Goal: Task Accomplishment & Management: Complete application form

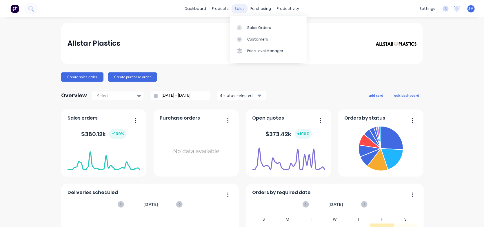
click at [236, 8] on div "sales" at bounding box center [240, 8] width 16 height 9
click at [254, 26] on div "Sales Orders" at bounding box center [259, 27] width 24 height 5
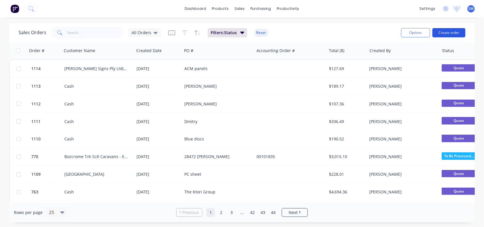
click at [440, 32] on button "Create order" at bounding box center [449, 32] width 33 height 9
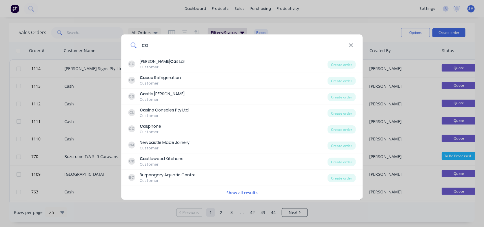
type input "c"
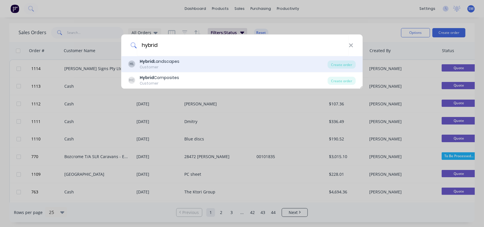
type input "hybrid"
click at [204, 63] on div "HL Hybrid Landscapes Customer" at bounding box center [227, 64] width 199 height 11
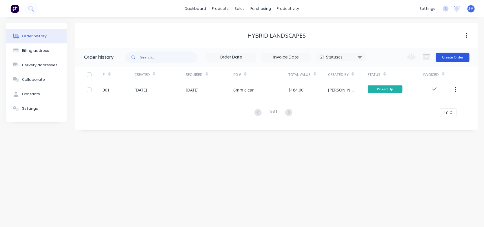
click at [446, 56] on button "Create Order" at bounding box center [453, 57] width 34 height 9
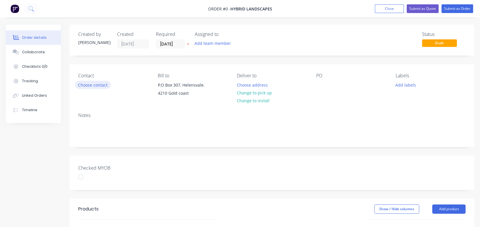
click at [99, 82] on button "Choose contact" at bounding box center [93, 85] width 36 height 8
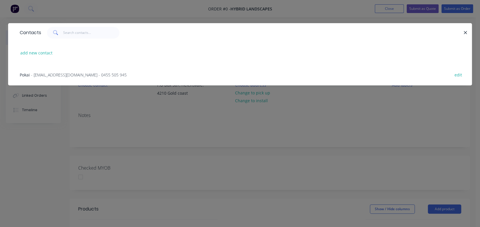
drag, startPoint x: 467, startPoint y: 34, endPoint x: 323, endPoint y: 69, distance: 148.9
click at [340, 66] on div "Contacts add new contact Pokai - [EMAIL_ADDRESS][DOMAIN_NAME] - 0455 505 945 ed…" at bounding box center [240, 54] width 464 height 62
click at [77, 75] on span "- [EMAIL_ADDRESS][DOMAIN_NAME] - 0455 505 945" at bounding box center [79, 75] width 96 height 6
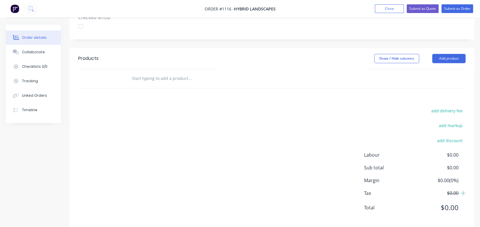
scroll to position [174, 0]
click at [172, 72] on input "text" at bounding box center [190, 78] width 116 height 12
click at [193, 72] on input "text" at bounding box center [190, 78] width 116 height 12
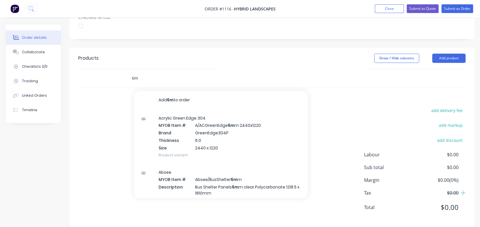
type input "6"
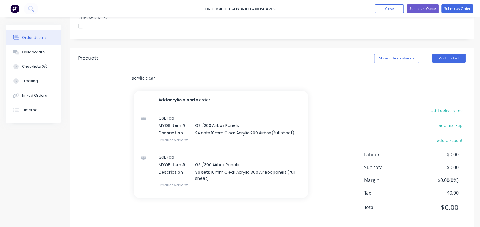
drag, startPoint x: 170, startPoint y: 72, endPoint x: 123, endPoint y: 72, distance: 47.5
click at [123, 72] on div "acrylic clear Add acrylic clear to order GSL Fab MYOB Item # GSL/200 Airbox Pan…" at bounding box center [271, 78] width 387 height 19
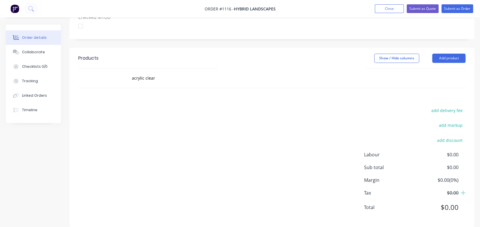
click at [350, 107] on div "add delivery fee add markup add discount Labour $0.00 Sub total $0.00 Margin $0…" at bounding box center [271, 163] width 387 height 112
click at [138, 74] on input "acrylic clear" at bounding box center [190, 78] width 116 height 12
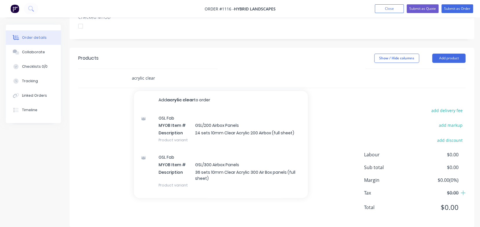
click at [196, 72] on input "acrylic clear" at bounding box center [190, 78] width 116 height 12
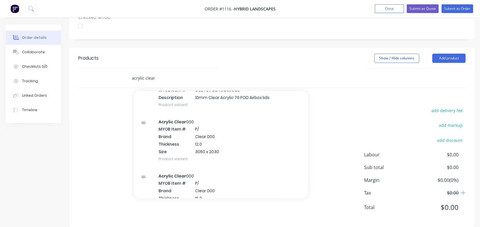
scroll to position [162, 0]
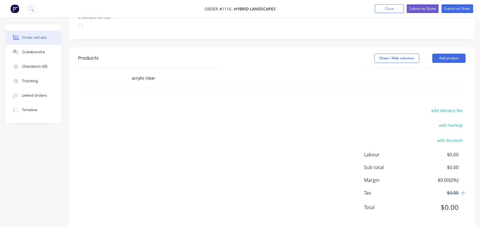
click at [355, 88] on div at bounding box center [271, 88] width 387 height 0
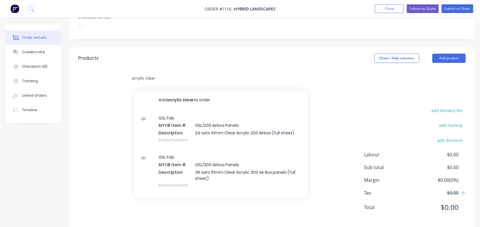
drag, startPoint x: 159, startPoint y: 71, endPoint x: 116, endPoint y: 68, distance: 43.6
click at [116, 69] on div "acrylic clear Add acrylic clear to order GSL Fab MYOB Item # GSL/200 Airbox Pan…" at bounding box center [271, 78] width 387 height 19
type input "Clear acrylic"
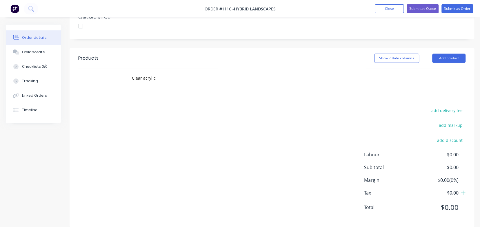
click at [336, 107] on div "add delivery fee add markup add discount Labour $0.00 Sub total $0.00 Margin $0…" at bounding box center [271, 163] width 387 height 112
click at [436, 54] on button "Add product" at bounding box center [448, 58] width 33 height 9
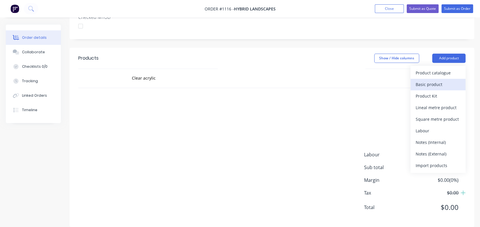
drag, startPoint x: 422, startPoint y: 63, endPoint x: 420, endPoint y: 80, distance: 16.9
click at [420, 80] on div "Product catalogue Basic product Product Kit Lineal metre product Square metre p…" at bounding box center [438, 119] width 55 height 107
click at [421, 80] on div "Basic product" at bounding box center [438, 84] width 45 height 8
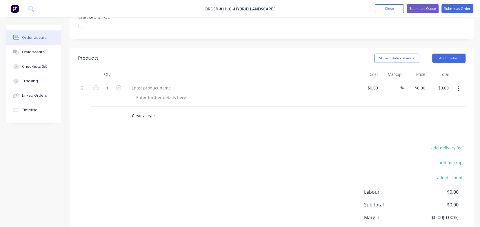
click at [195, 93] on div at bounding box center [243, 97] width 223 height 8
click at [176, 93] on div at bounding box center [161, 97] width 59 height 8
click at [133, 93] on div at bounding box center [136, 97] width 9 height 8
click at [153, 84] on div at bounding box center [151, 88] width 48 height 8
click at [136, 84] on div at bounding box center [151, 88] width 48 height 8
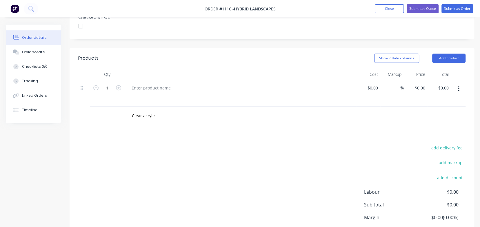
click at [459, 86] on icon "button" at bounding box center [458, 89] width 1 height 6
click at [420, 135] on div "Delete" at bounding box center [438, 139] width 45 height 8
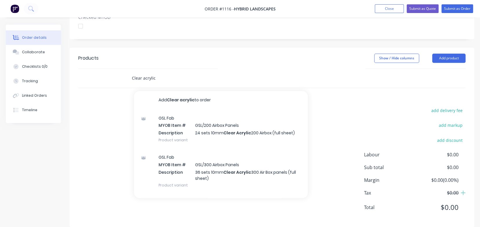
drag, startPoint x: 165, startPoint y: 69, endPoint x: 108, endPoint y: 68, distance: 57.4
click at [108, 69] on div "Clear acrylic Add Clear acrylic to order GSL Fab MYOB Item # GSL/200 Airbox Pan…" at bounding box center [271, 78] width 387 height 19
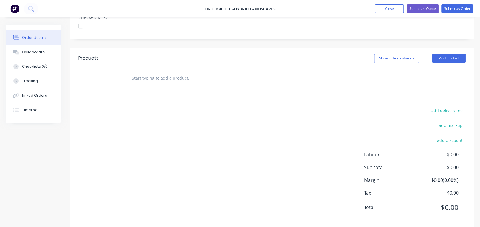
click at [156, 72] on input "text" at bounding box center [190, 78] width 116 height 12
type input "h"
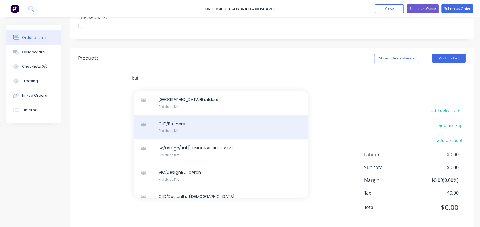
type input "buil"
click at [179, 115] on div "QLD/ Buil ders Product Kit" at bounding box center [221, 127] width 174 height 24
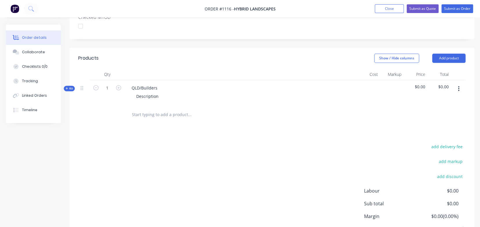
click at [188, 82] on div "QLD/Builders Description" at bounding box center [241, 92] width 232 height 25
click at [165, 92] on div "Description" at bounding box center [240, 96] width 227 height 8
click at [167, 109] on input "text" at bounding box center [190, 115] width 116 height 12
type input "6"
click at [143, 84] on div "QLD/Builders" at bounding box center [144, 88] width 35 height 8
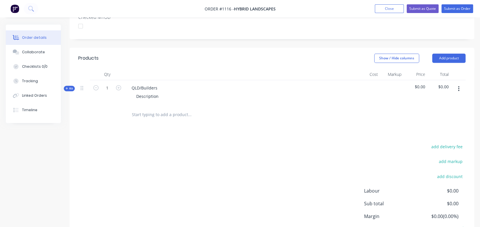
click at [166, 80] on div "QLD/Builders Description" at bounding box center [241, 92] width 232 height 25
click at [158, 92] on div "Description" at bounding box center [148, 96] width 32 height 8
drag, startPoint x: 170, startPoint y: 89, endPoint x: 125, endPoint y: 91, distance: 44.7
click at [125, 91] on div "QLD/Builders 6mm Clear Acrylic" at bounding box center [241, 92] width 232 height 25
click at [163, 80] on div "QLD/Builders" at bounding box center [241, 92] width 232 height 25
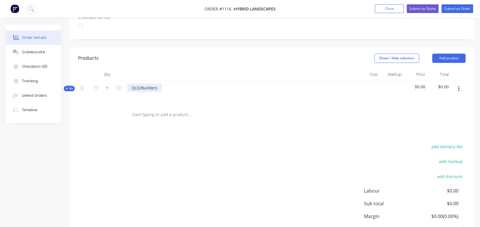
drag, startPoint x: 164, startPoint y: 78, endPoint x: 156, endPoint y: 78, distance: 7.8
click at [156, 80] on div "QLD/Builders" at bounding box center [241, 92] width 232 height 25
drag, startPoint x: 156, startPoint y: 78, endPoint x: 127, endPoint y: 78, distance: 28.4
click at [127, 84] on div "QLD/Builders" at bounding box center [144, 88] width 35 height 8
paste div
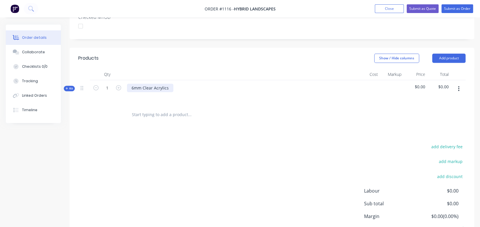
click at [170, 84] on div "6mm Clear Acrylics" at bounding box center [150, 88] width 46 height 8
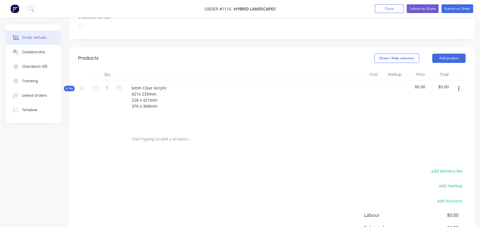
click at [69, 86] on span "Kit" at bounding box center [70, 88] width 8 height 4
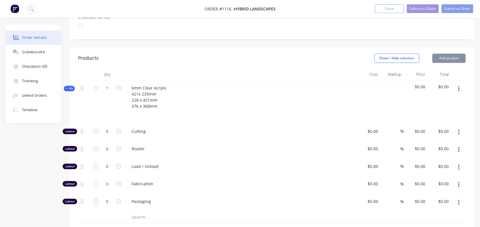
type input "$118.20"
type input "$3.00"
type input "$32.00"
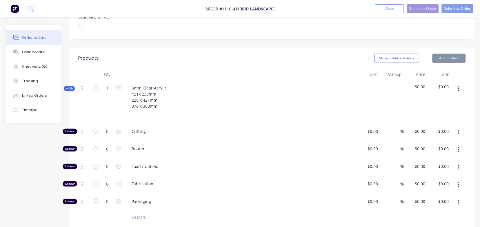
type input "$32.00"
type input "$118.20"
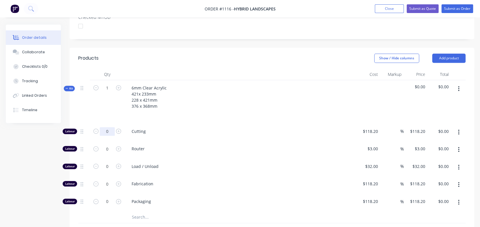
click at [106, 127] on input "0" at bounding box center [107, 131] width 15 height 9
type input "1"
type input "$118.20"
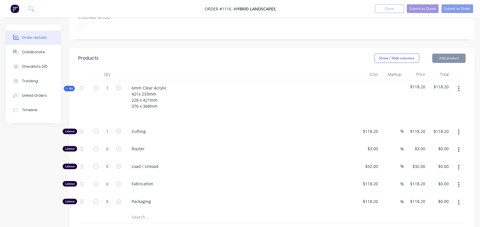
click at [137, 128] on span "Cutting" at bounding box center [243, 131] width 223 height 6
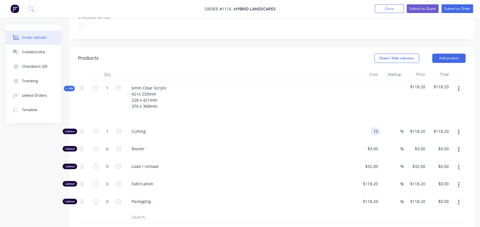
type input "$10.00"
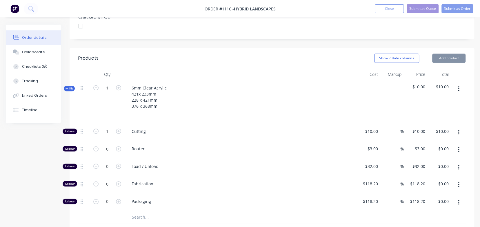
click at [146, 212] on input "text" at bounding box center [190, 218] width 116 height 12
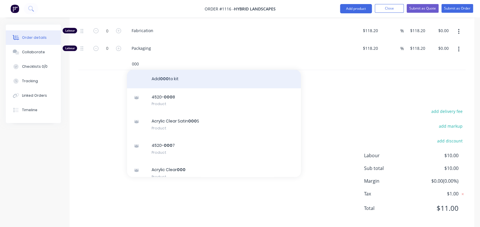
scroll to position [327, 0]
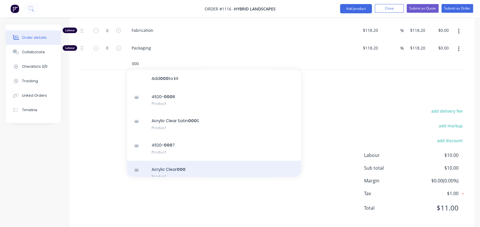
type input "000"
click at [184, 161] on div "Acrylic Clear 000 Product" at bounding box center [214, 173] width 174 height 24
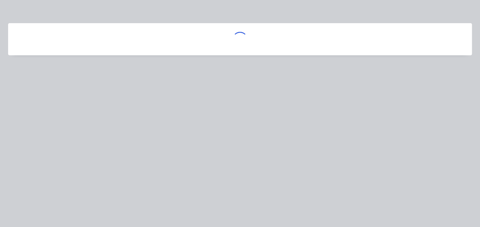
click at [180, 160] on div at bounding box center [240, 113] width 480 height 227
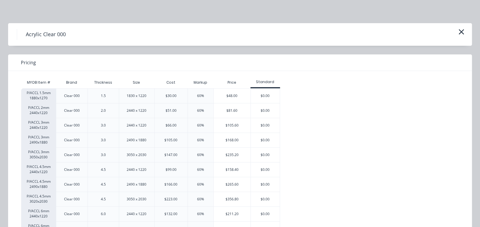
click at [102, 214] on div "6.0" at bounding box center [103, 214] width 5 height 5
click at [229, 212] on div "$211.20" at bounding box center [232, 214] width 37 height 14
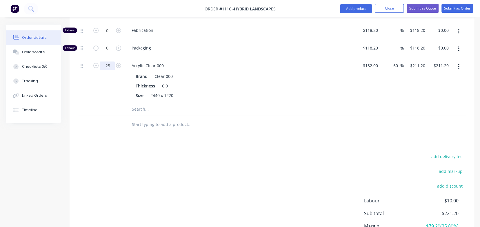
type input "0.25"
type input "$52.80"
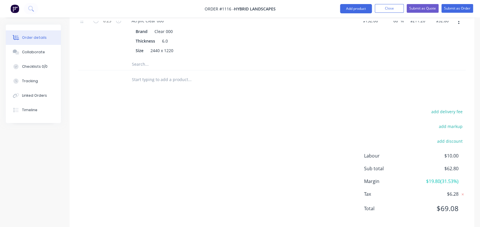
scroll to position [373, 0]
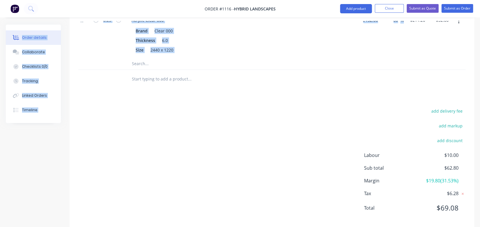
drag, startPoint x: 423, startPoint y: 3, endPoint x: 410, endPoint y: 23, distance: 23.4
click at [456, 8] on button "Submit as Order" at bounding box center [458, 8] width 32 height 9
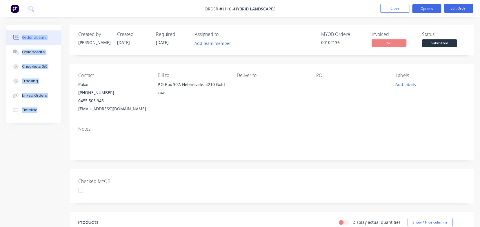
click at [430, 7] on button "Options" at bounding box center [426, 8] width 29 height 9
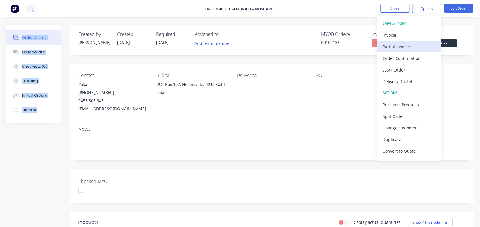
click at [396, 45] on div "Partial Invoice" at bounding box center [409, 47] width 53 height 8
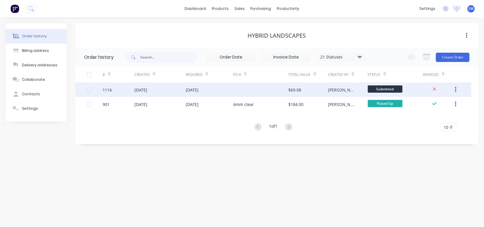
click at [455, 88] on button "button" at bounding box center [456, 90] width 14 height 10
click at [401, 88] on span "Submitted" at bounding box center [385, 89] width 35 height 7
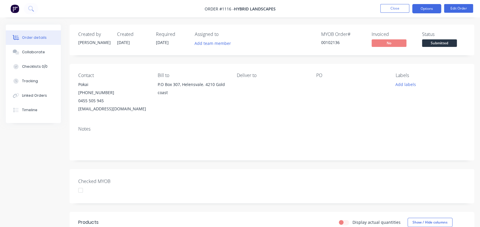
click at [426, 11] on button "Options" at bounding box center [426, 8] width 29 height 9
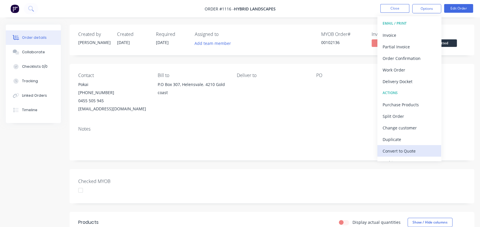
click at [409, 150] on div "Convert to Quote" at bounding box center [409, 151] width 53 height 8
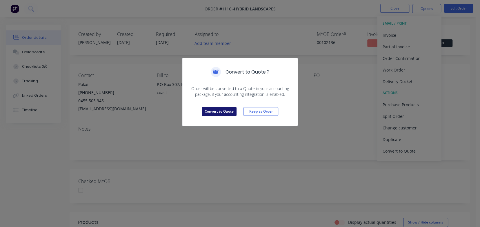
click at [218, 110] on button "Convert to Quote" at bounding box center [219, 111] width 35 height 9
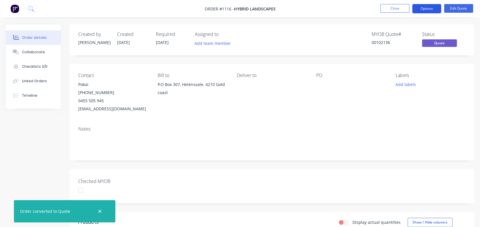
click at [435, 7] on button "Options" at bounding box center [426, 8] width 29 height 9
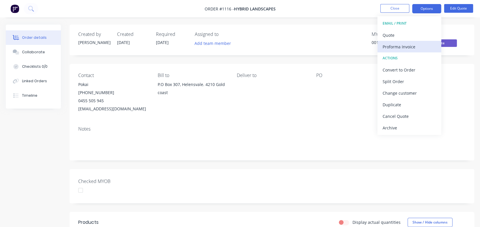
click at [393, 44] on div "Proforma Invoice" at bounding box center [409, 47] width 53 height 8
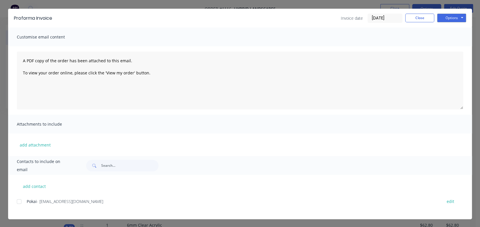
scroll to position [26, 0]
click at [17, 202] on div at bounding box center [19, 202] width 12 height 12
click at [448, 19] on button "Options" at bounding box center [451, 18] width 29 height 9
click at [451, 29] on button "Preview" at bounding box center [455, 28] width 37 height 10
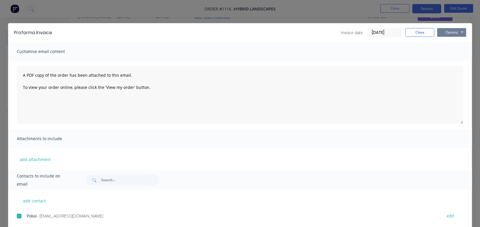
click at [442, 35] on button "Options" at bounding box center [451, 32] width 29 height 9
click at [449, 61] on button "Email" at bounding box center [455, 62] width 37 height 10
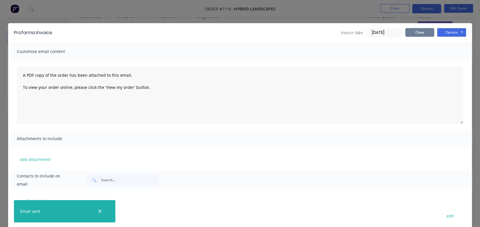
scroll to position [18, 0]
click at [448, 32] on button "Options" at bounding box center [451, 32] width 29 height 9
